Goal: Check status

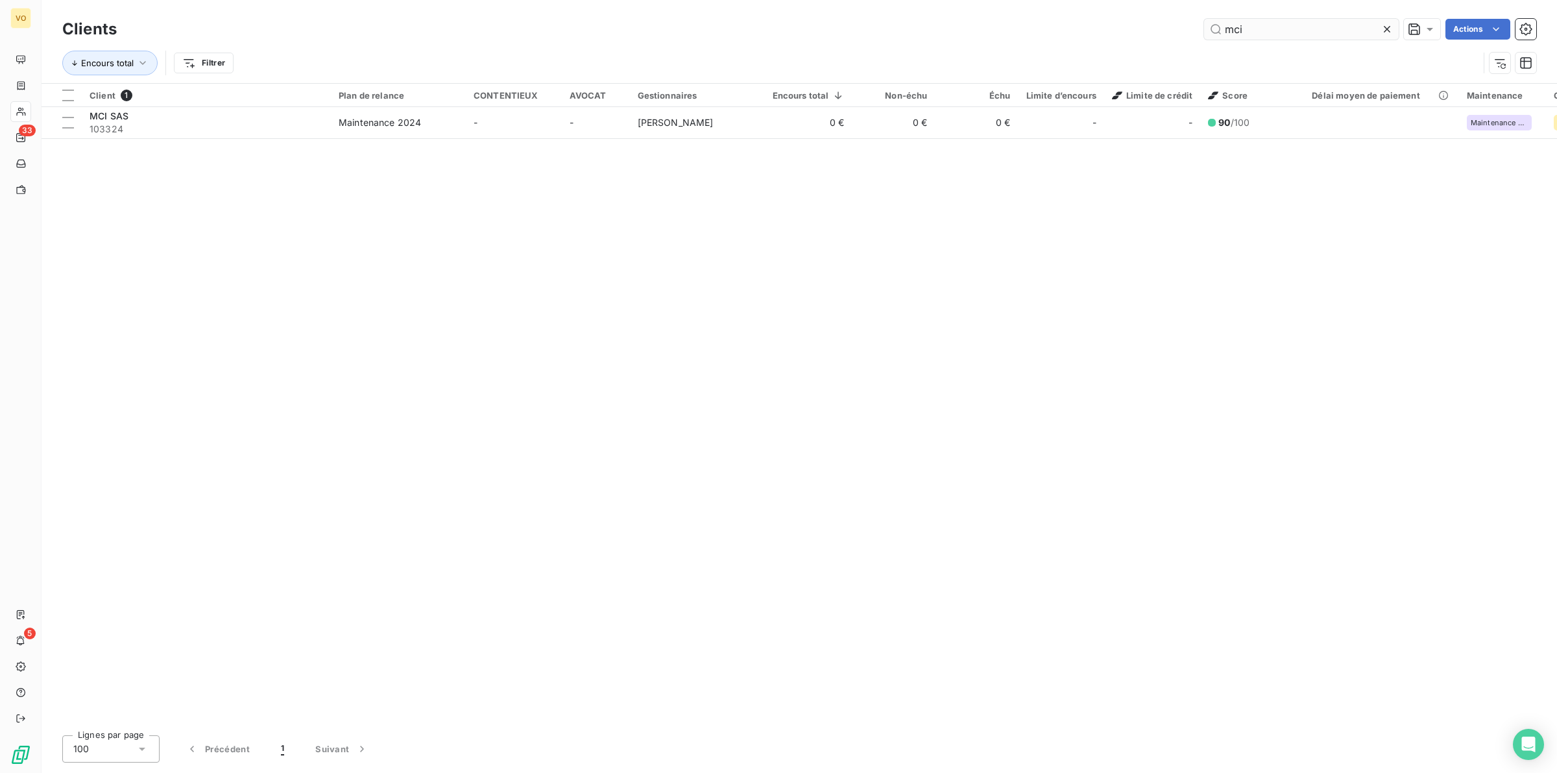
drag, startPoint x: 1250, startPoint y: 30, endPoint x: 1207, endPoint y: 21, distance: 43.8
click at [1207, 21] on input "mci" at bounding box center [1301, 29] width 195 height 21
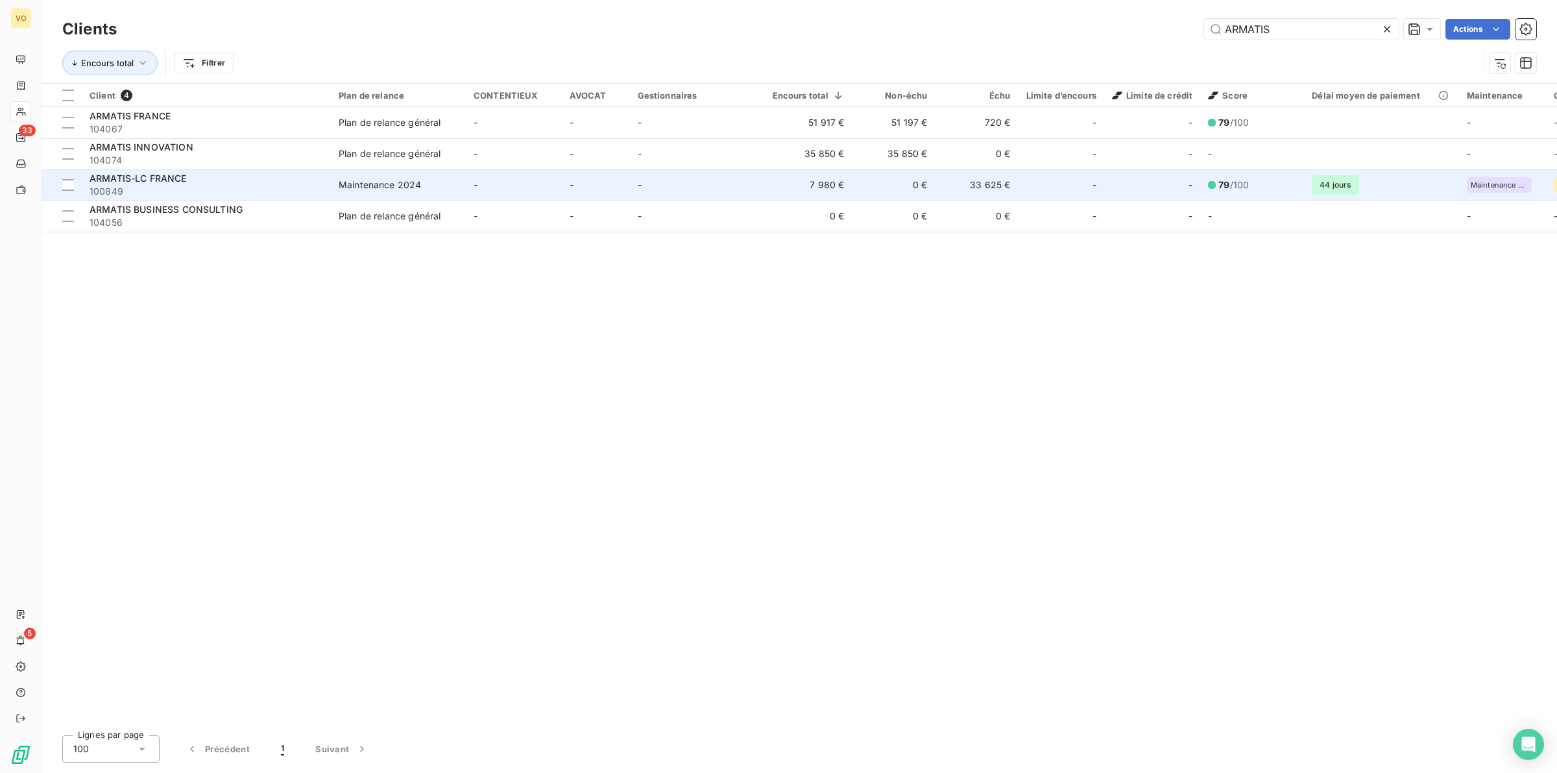
type input "ARMATIS"
click at [169, 179] on span "ARMATIS-LC FRANCE" at bounding box center [138, 178] width 97 height 11
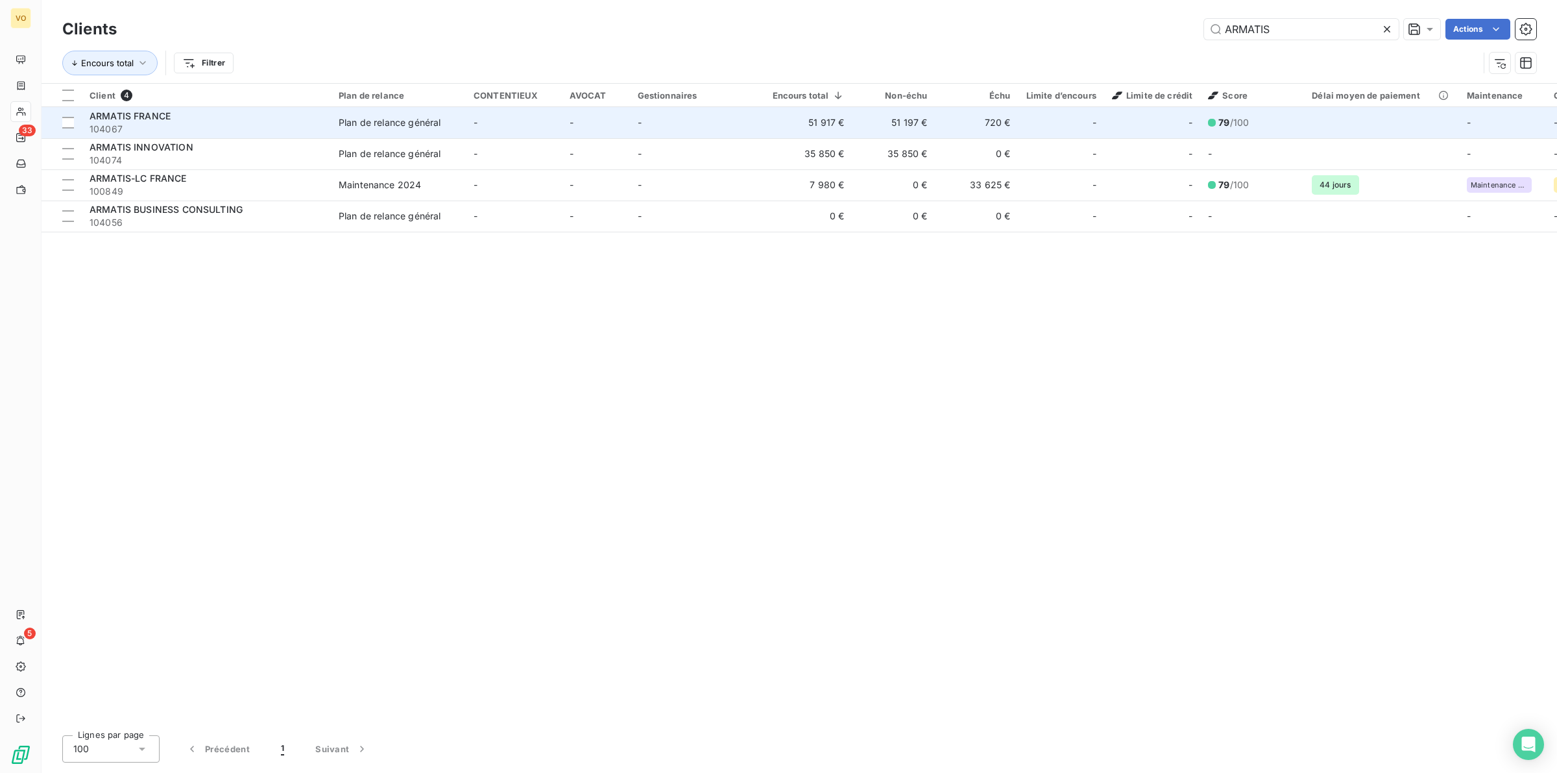
click at [370, 127] on div "Plan de relance général" at bounding box center [390, 122] width 102 height 13
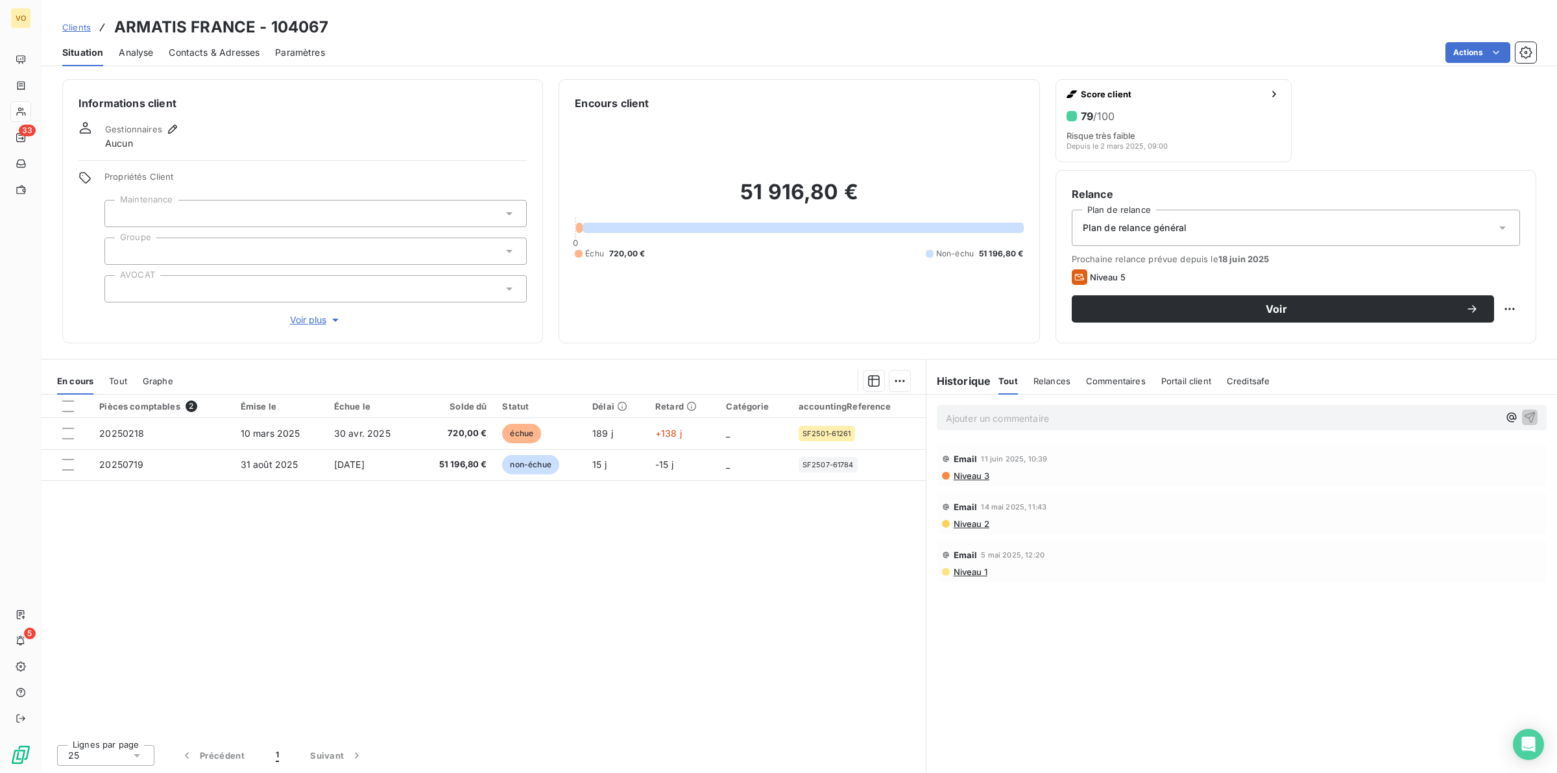
click at [656, 672] on div "Pièces comptables 2 Émise le Échue le Solde dû Statut Délai Retard Catégorie ac…" at bounding box center [484, 563] width 884 height 339
click at [640, 549] on div "Pièces comptables 2 Émise le Échue le Solde dû Statut Délai Retard Catégorie ac…" at bounding box center [484, 563] width 884 height 339
click at [482, 566] on div "Pièces comptables 2 Émise le Échue le Solde dû Statut Délai Retard Catégorie ac…" at bounding box center [484, 563] width 884 height 339
click at [411, 584] on div "Pièces comptables 2 Émise le Échue le Solde dû Statut Délai Retard Catégorie ac…" at bounding box center [484, 563] width 884 height 339
click at [409, 579] on div "Pièces comptables 2 Émise le Échue le Solde dû Statut Délai Retard Catégorie ac…" at bounding box center [484, 563] width 884 height 339
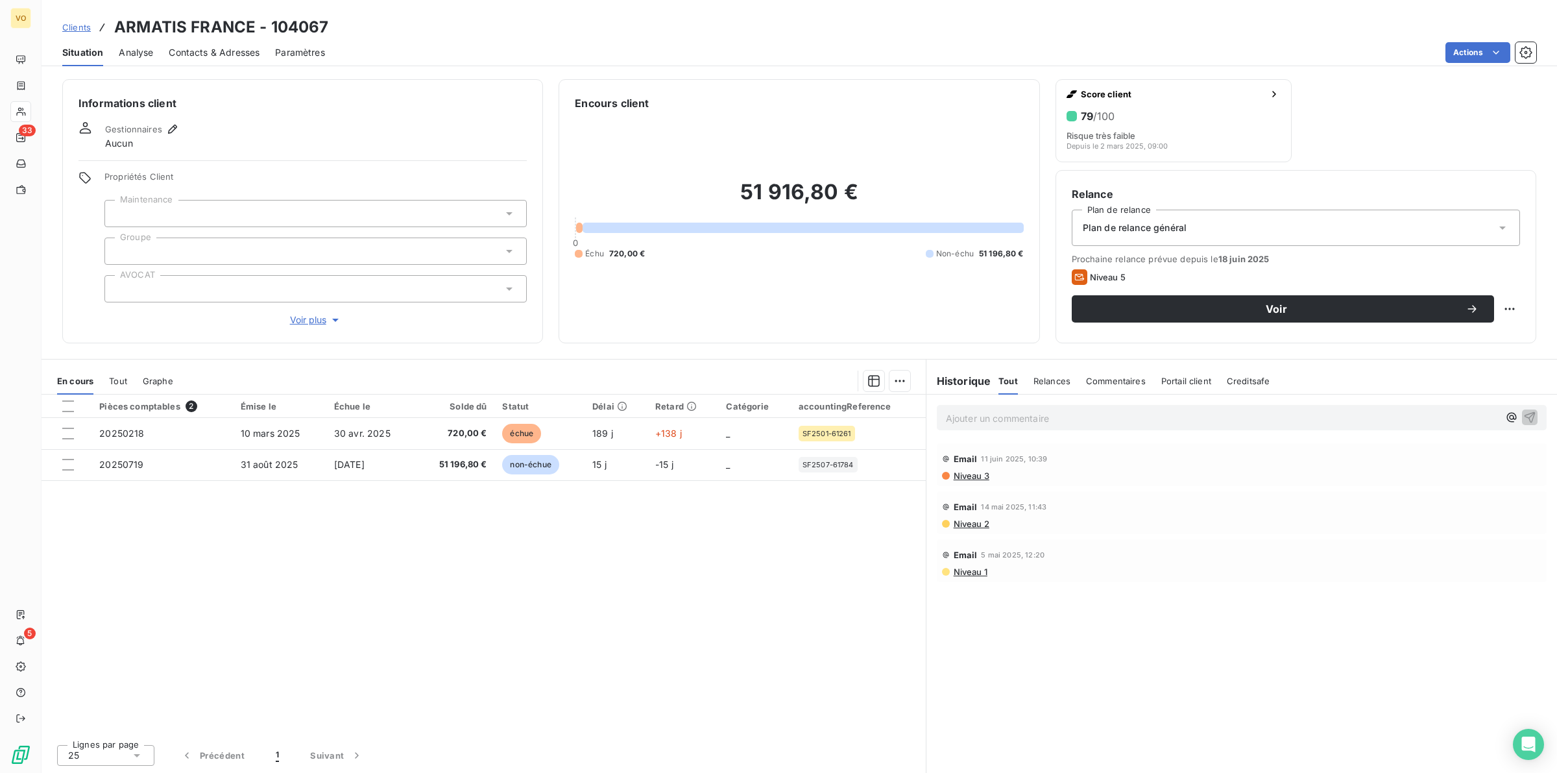
click at [407, 578] on div "Pièces comptables 2 Émise le Échue le Solde dû Statut Délai Retard Catégorie ac…" at bounding box center [484, 563] width 884 height 339
